Goal: Navigation & Orientation: Understand site structure

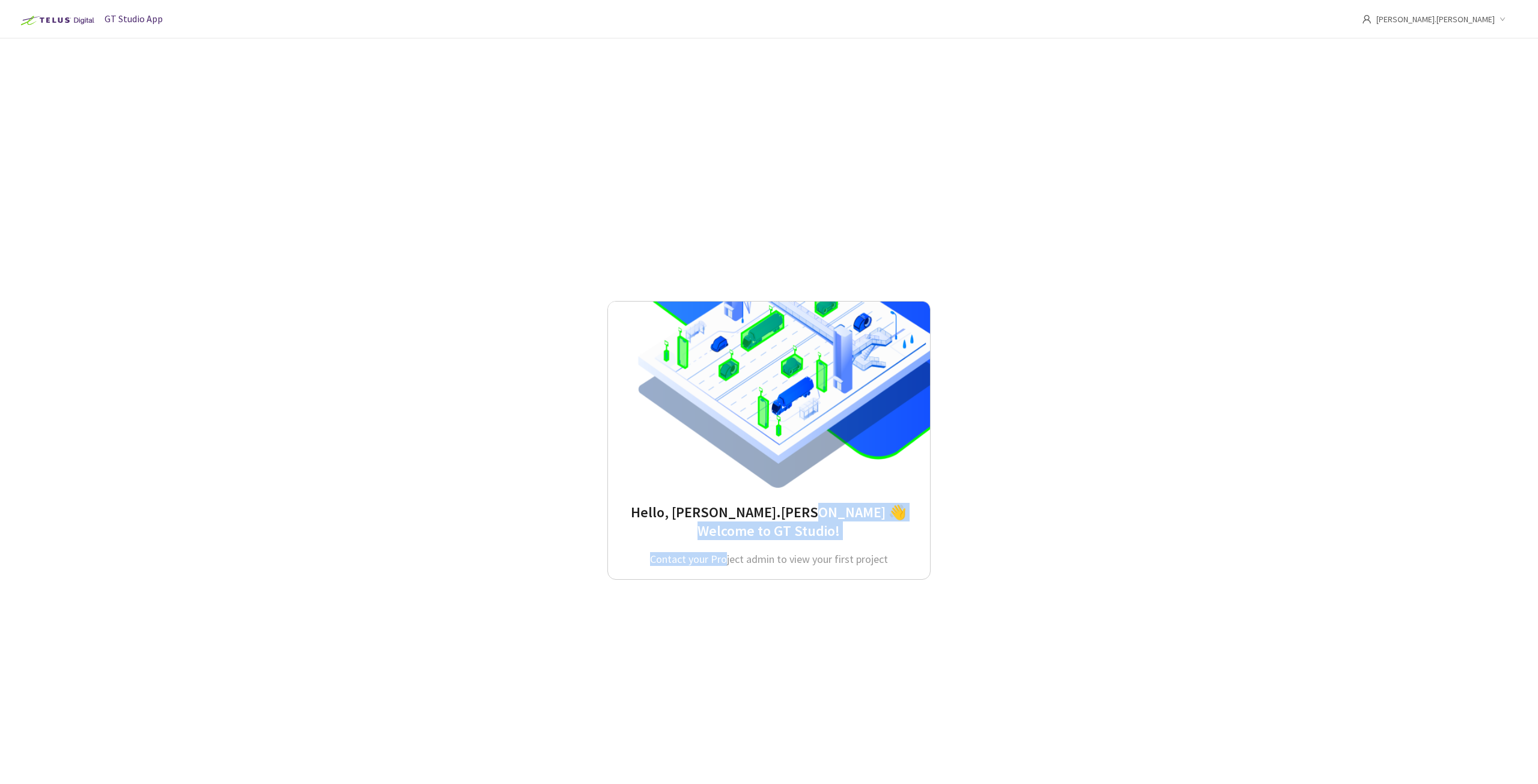
drag, startPoint x: 727, startPoint y: 560, endPoint x: 906, endPoint y: 555, distance: 179.1
click at [906, 555] on div "Hello, [PERSON_NAME].[PERSON_NAME] 👋 Welcome to GT Studio! Contact your Project…" at bounding box center [769, 440] width 323 height 279
click at [134, 19] on span "GT Studio App" at bounding box center [134, 19] width 58 height 12
drag, startPoint x: 459, startPoint y: 96, endPoint x: 975, endPoint y: 83, distance: 516.2
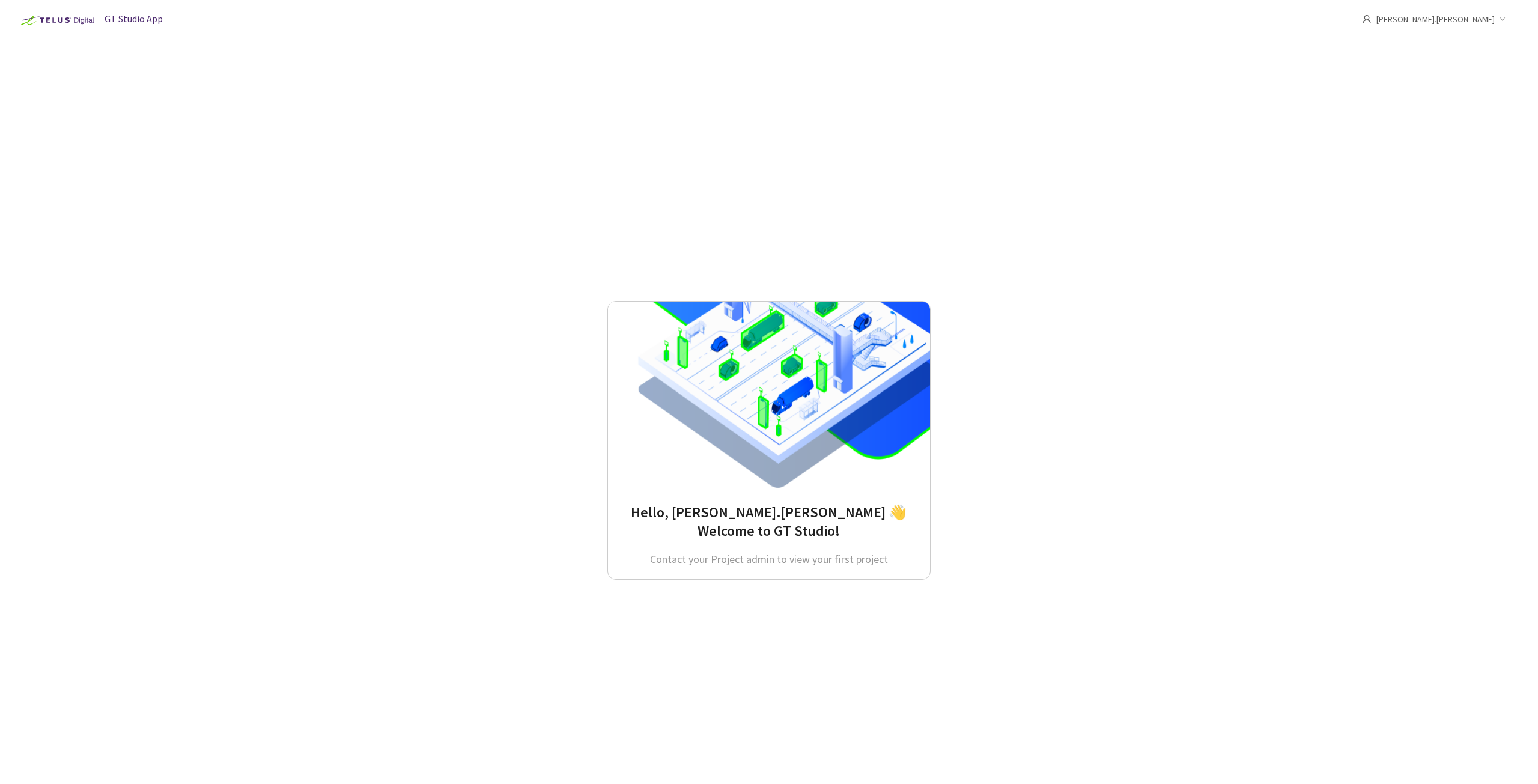
click at [464, 96] on div "Hello, [PERSON_NAME].[PERSON_NAME] 👋 Welcome to GT Studio! Contact your Project…" at bounding box center [768, 439] width 1418 height 765
click at [1486, 22] on span "[PERSON_NAME].[PERSON_NAME]" at bounding box center [1436, 19] width 118 height 39
click at [1106, 131] on div "Hello, [PERSON_NAME].[PERSON_NAME] 👋 Welcome to GT Studio! Contact your Project…" at bounding box center [768, 439] width 1418 height 765
click at [1465, 21] on span "[PERSON_NAME].[PERSON_NAME]" at bounding box center [1436, 19] width 118 height 39
drag, startPoint x: 1029, startPoint y: 190, endPoint x: 962, endPoint y: 191, distance: 67.0
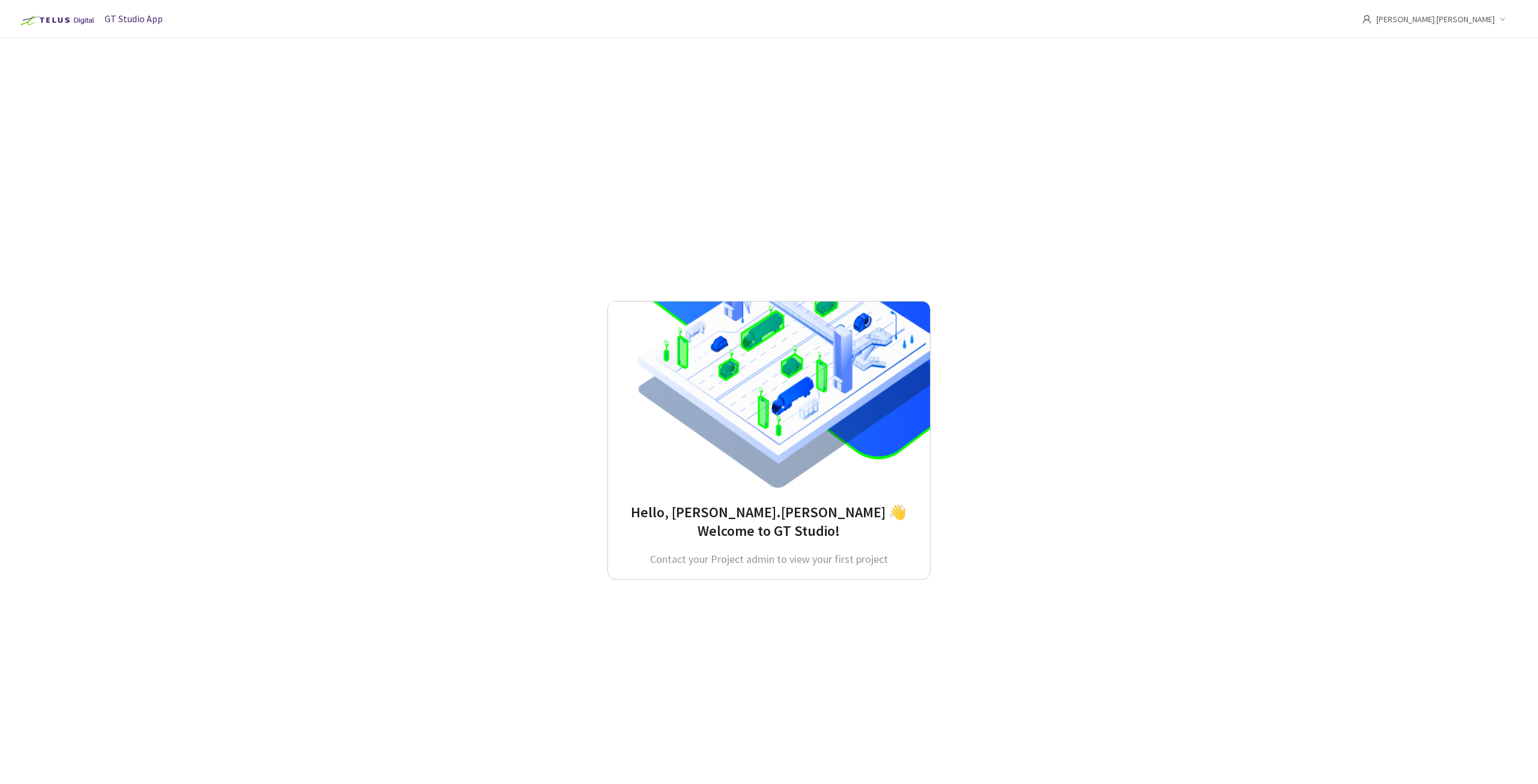
click at [1028, 190] on div "Hello, [PERSON_NAME].[PERSON_NAME] 👋 Welcome to GT Studio! Contact your Project…" at bounding box center [768, 439] width 1418 height 765
drag, startPoint x: 1013, startPoint y: 210, endPoint x: 1023, endPoint y: 447, distance: 237.2
click at [1023, 447] on div "Hello, [PERSON_NAME].[PERSON_NAME] 👋 Welcome to GT Studio! Contact your Project…" at bounding box center [768, 439] width 1418 height 765
click at [1106, 526] on div "Hello, [PERSON_NAME].[PERSON_NAME] 👋 Welcome to GT Studio! Contact your Project…" at bounding box center [768, 439] width 1418 height 765
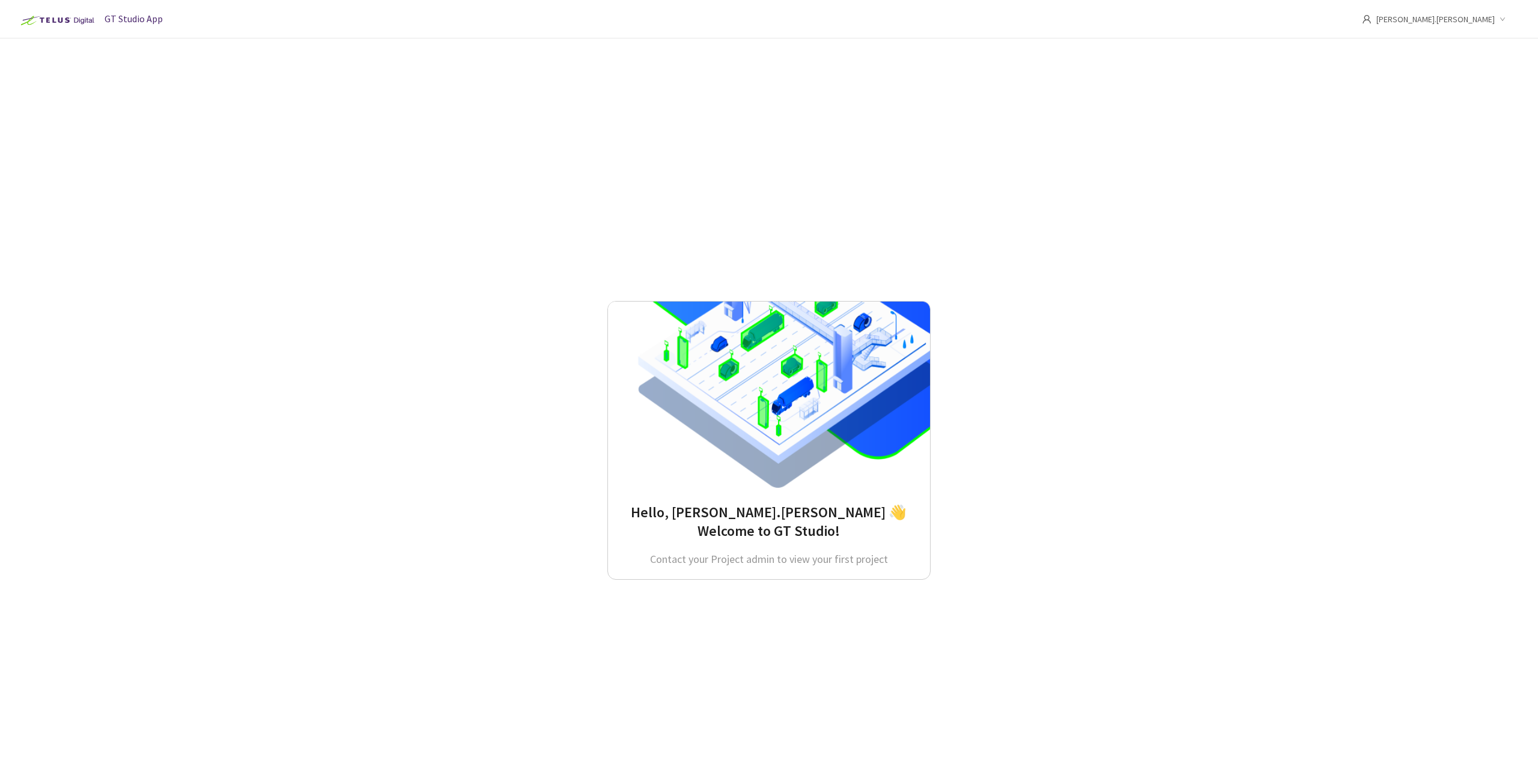
click at [420, 172] on div "Hello, [PERSON_NAME].[PERSON_NAME] 👋 Welcome to GT Studio! Contact your Project…" at bounding box center [768, 439] width 1418 height 765
click at [1503, 15] on div "[PERSON_NAME].[PERSON_NAME]" at bounding box center [1442, 19] width 161 height 39
click at [1141, 175] on div "Hello, [PERSON_NAME].[PERSON_NAME] 👋 Welcome to GT Studio! Contact your Project…" at bounding box center [768, 439] width 1418 height 765
